Goal: Information Seeking & Learning: Learn about a topic

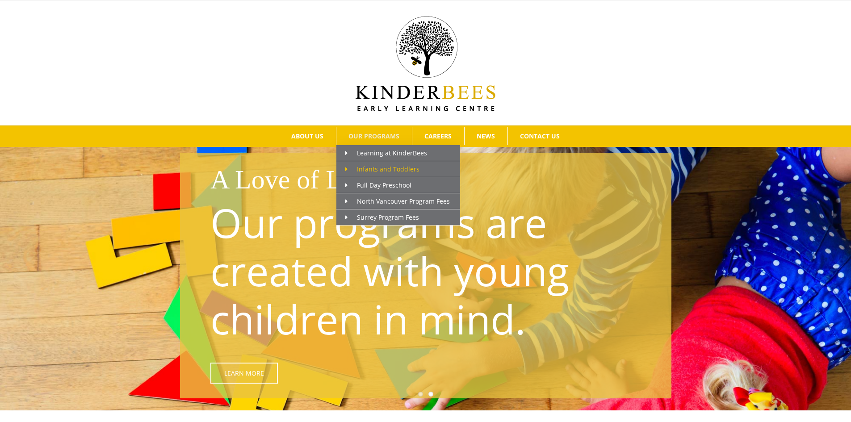
click at [380, 167] on span "Infants and Toddlers" at bounding box center [382, 169] width 74 height 8
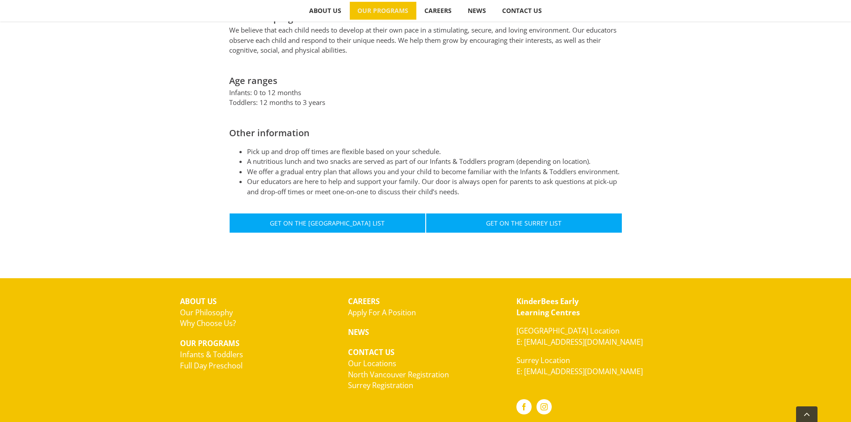
scroll to position [505, 0]
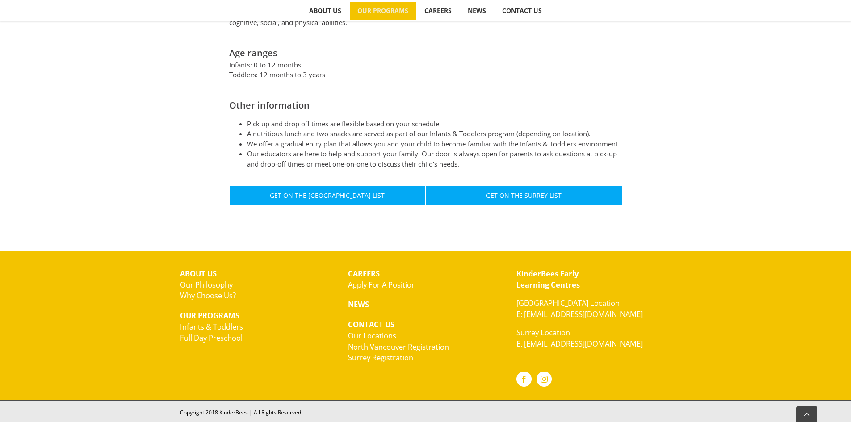
click at [205, 333] on link "Full Day Preschool" at bounding box center [211, 338] width 63 height 10
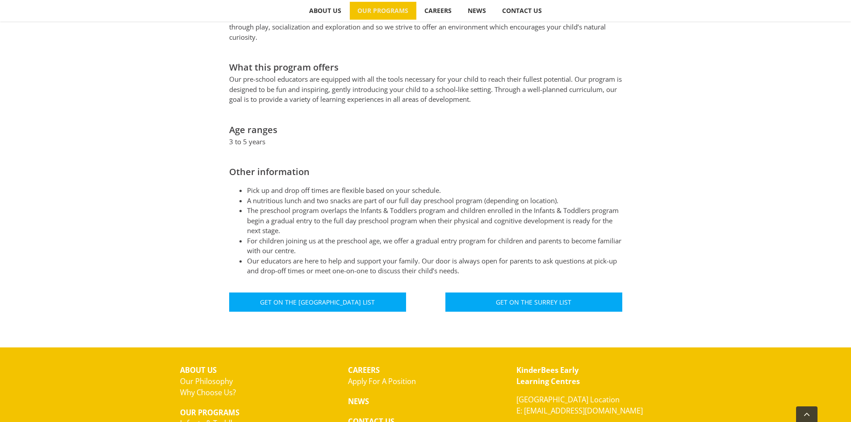
scroll to position [491, 0]
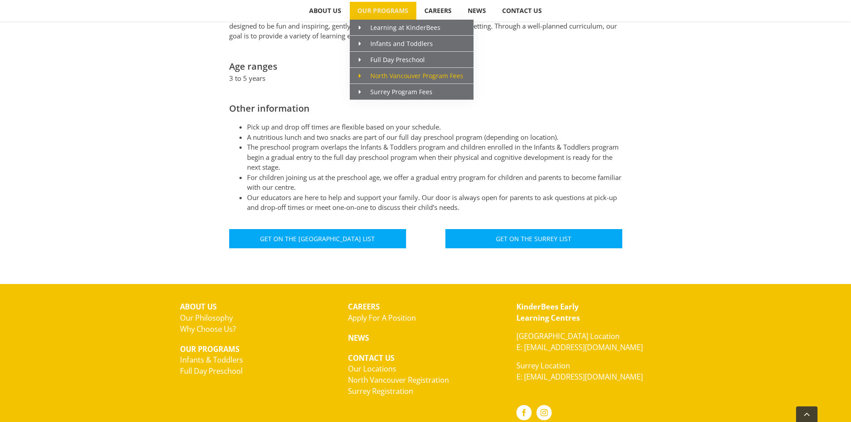
click at [397, 76] on span "North Vancouver Program Fees" at bounding box center [411, 75] width 104 height 8
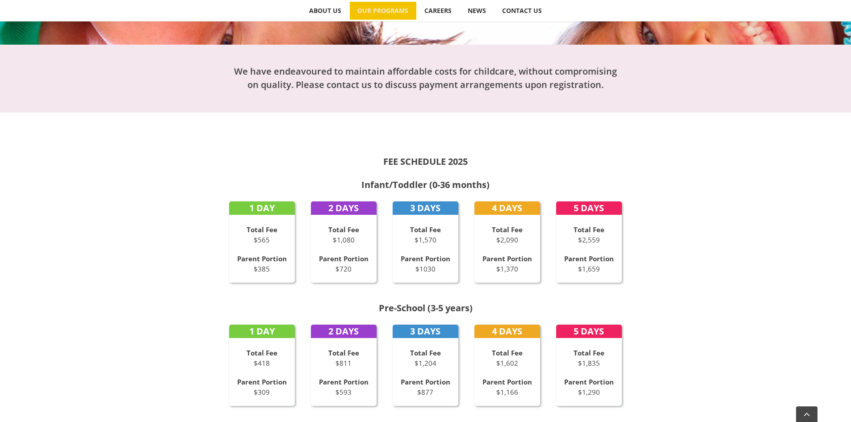
scroll to position [134, 0]
